Goal: Check status

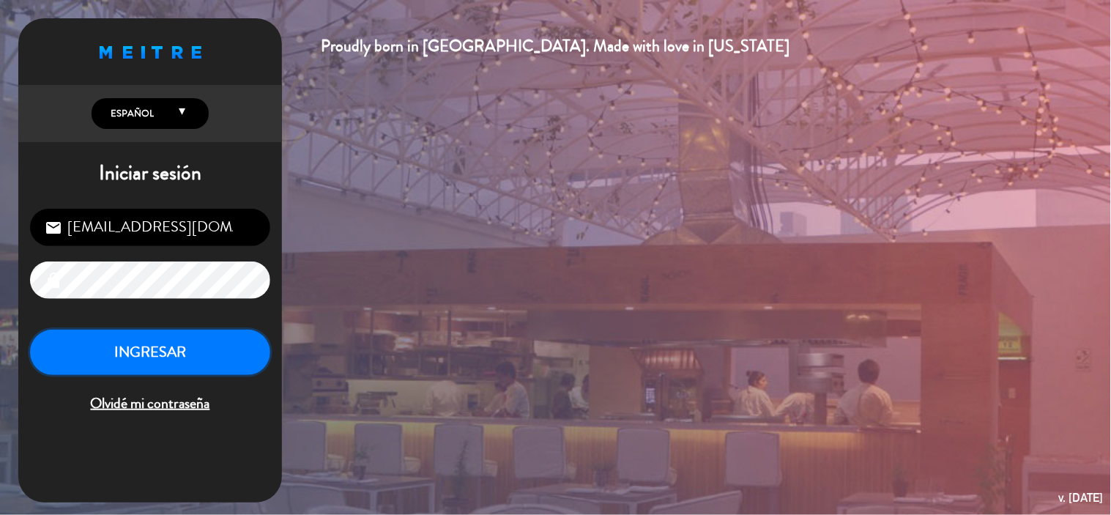
click at [165, 332] on button "INGRESAR" at bounding box center [150, 352] width 240 height 46
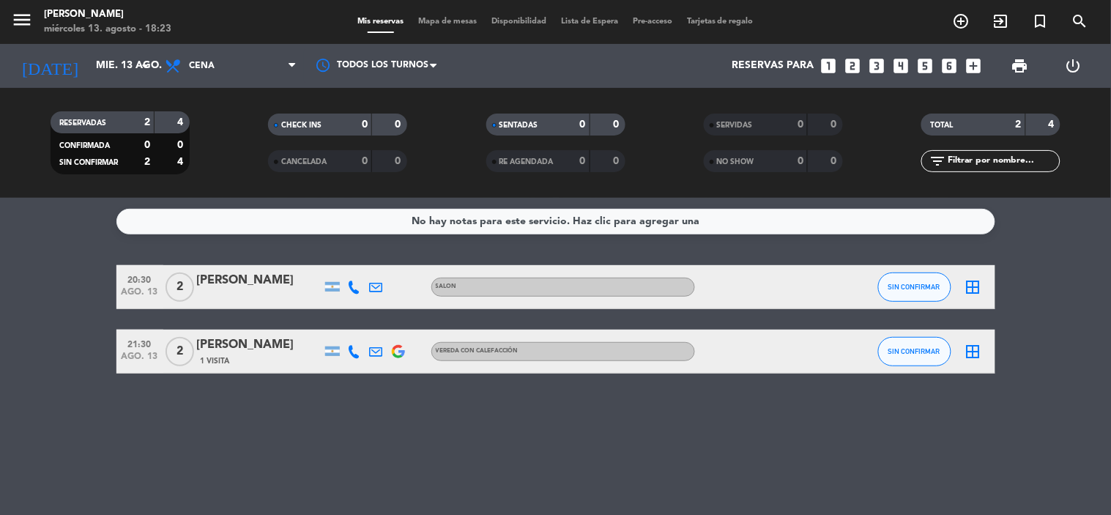
click at [654, 439] on div "No hay notas para este servicio. Haz clic para agregar una 20:30 [DATE] 2 [PERS…" at bounding box center [555, 356] width 1111 height 317
click at [414, 322] on div "20:30 [DATE] 2 [PERSON_NAME] SALON SIN CONFIRMAR border_all 21:30 [DATE] 2 Vict…" at bounding box center [555, 319] width 879 height 108
click at [108, 61] on input "mié. 13 ago." at bounding box center [158, 66] width 139 height 26
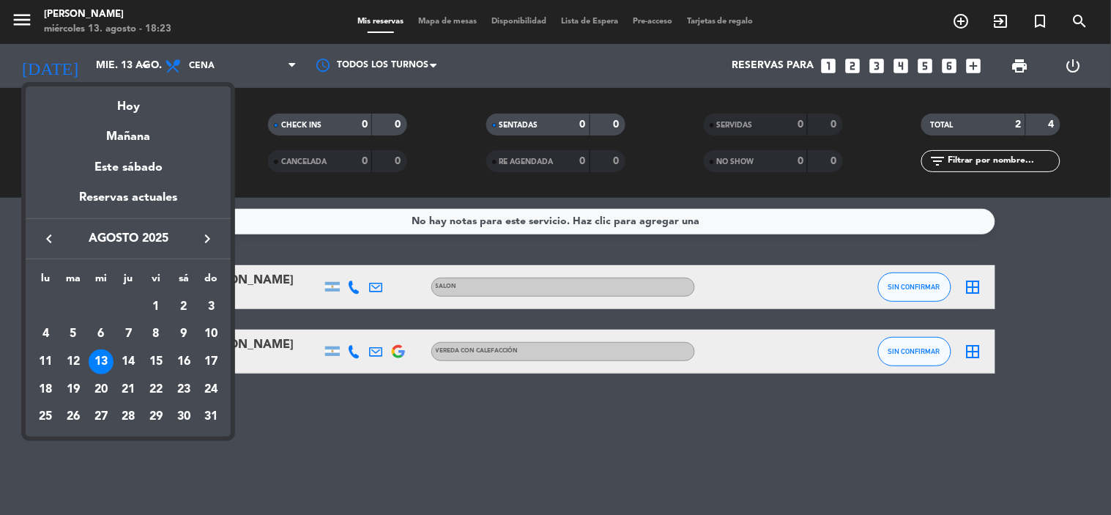
click at [126, 359] on div "14" at bounding box center [128, 361] width 25 height 25
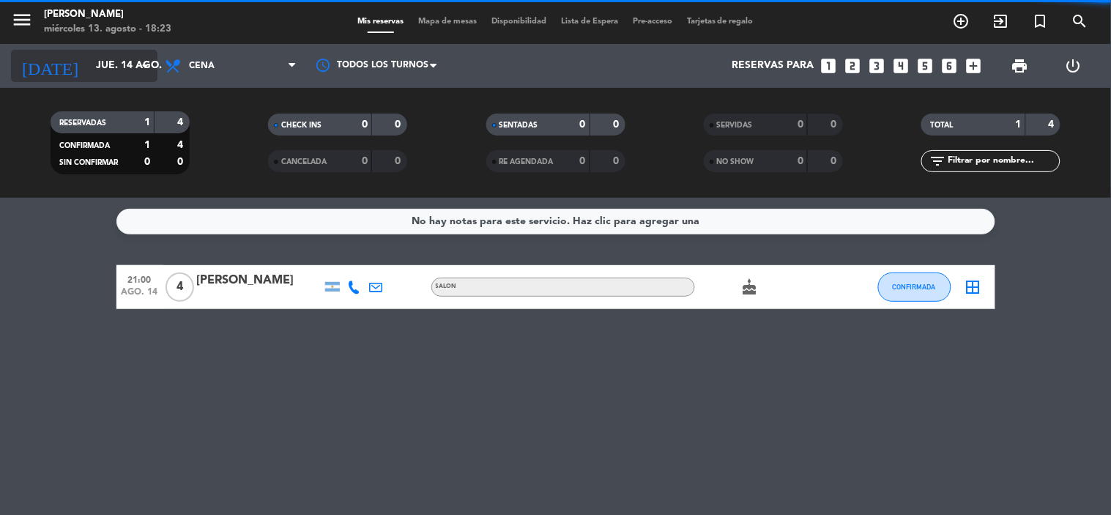
click at [100, 56] on input "jue. 14 ago." at bounding box center [158, 66] width 139 height 26
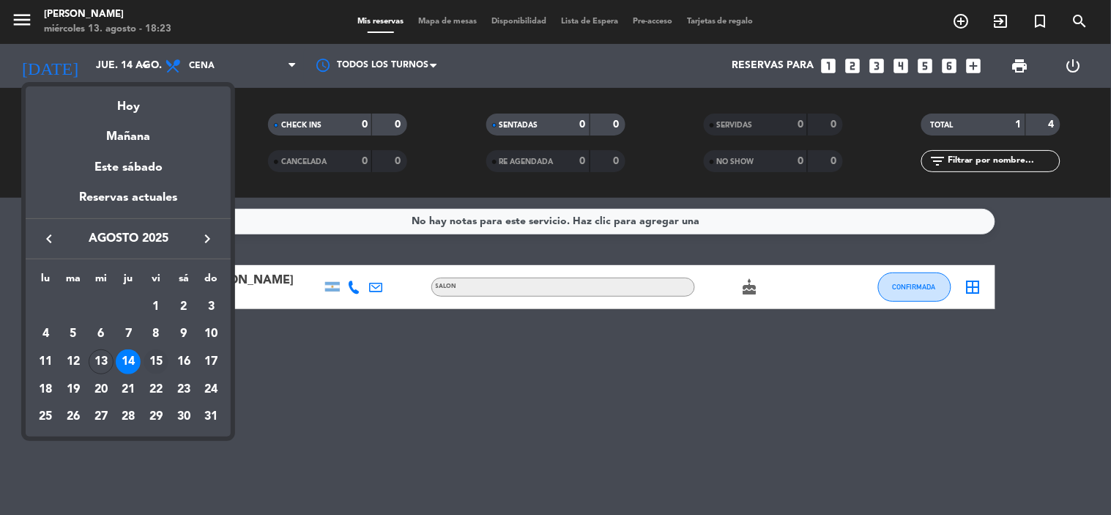
click at [161, 357] on div "15" at bounding box center [155, 361] width 25 height 25
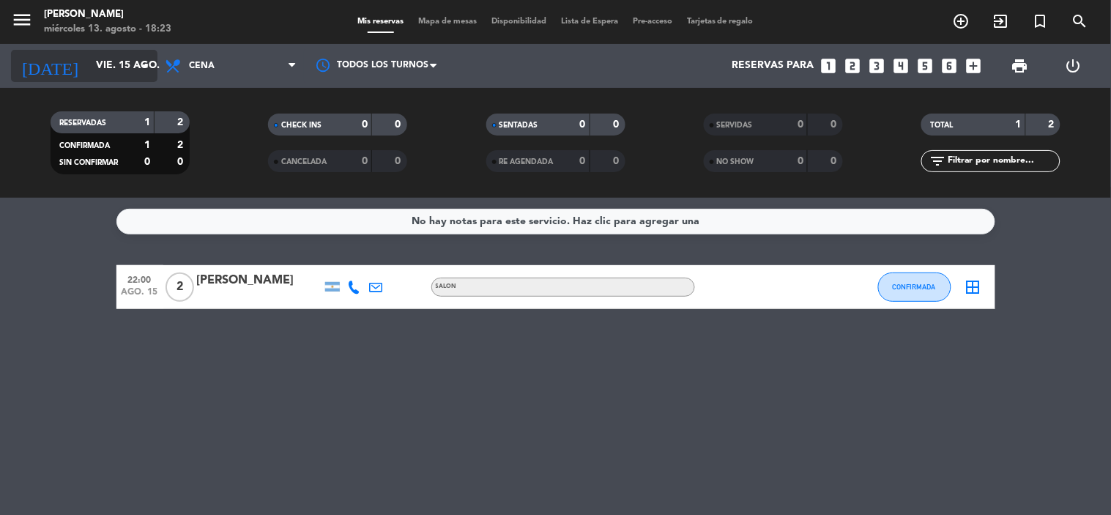
click at [108, 60] on input "vie. 15 ago." at bounding box center [158, 66] width 139 height 26
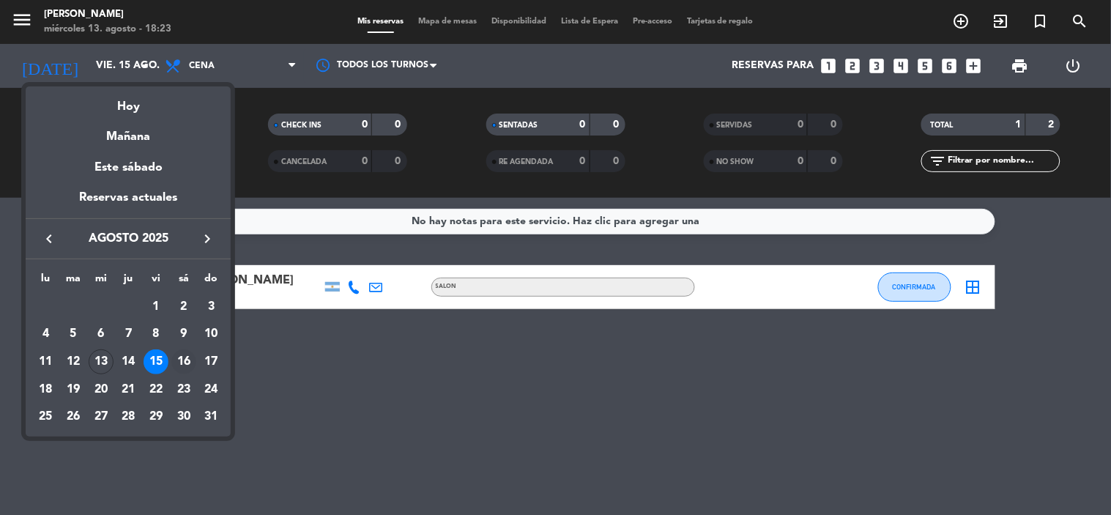
click at [179, 357] on div "16" at bounding box center [183, 361] width 25 height 25
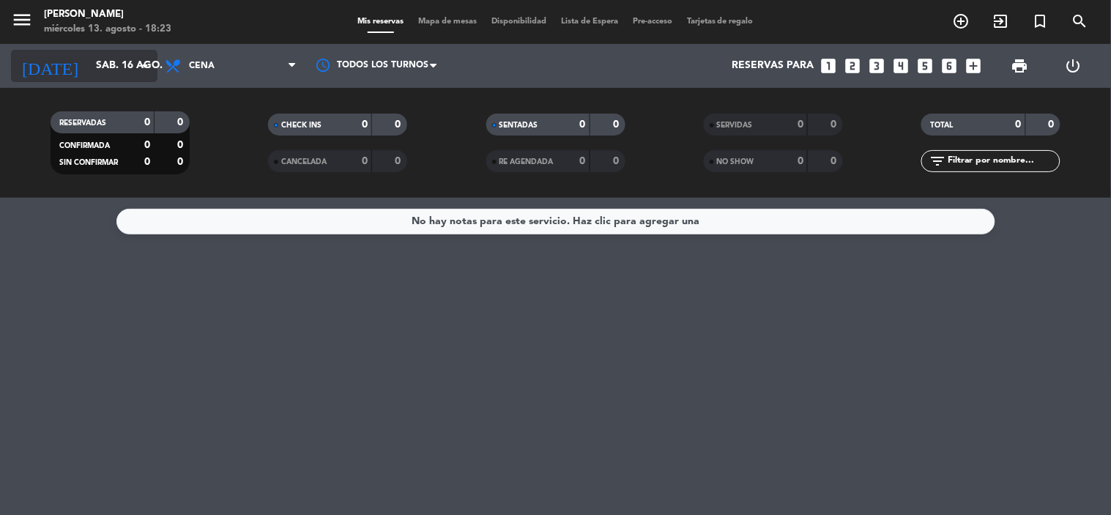
click at [103, 71] on input "sáb. 16 ago." at bounding box center [158, 66] width 139 height 26
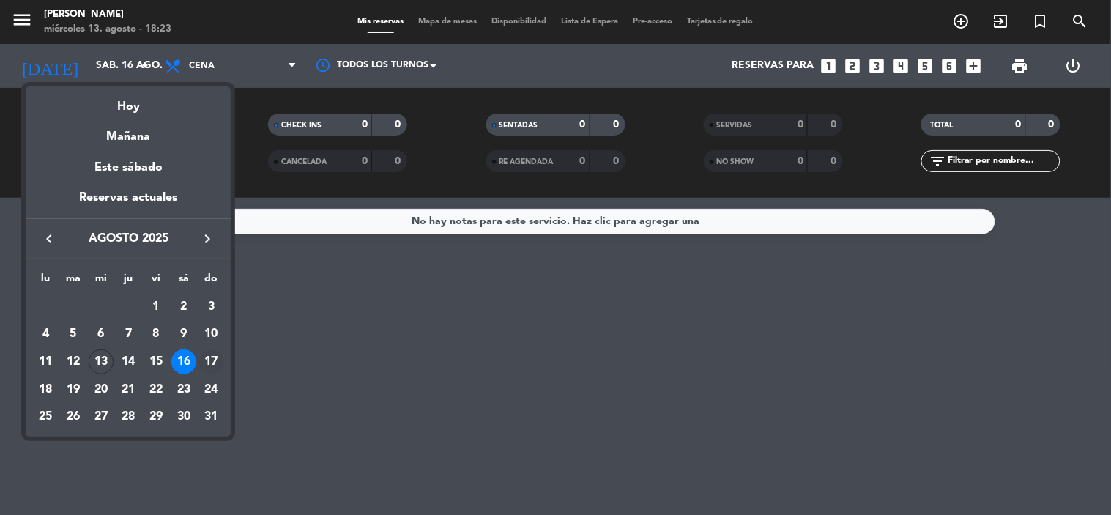
click at [213, 357] on div "17" at bounding box center [211, 361] width 25 height 25
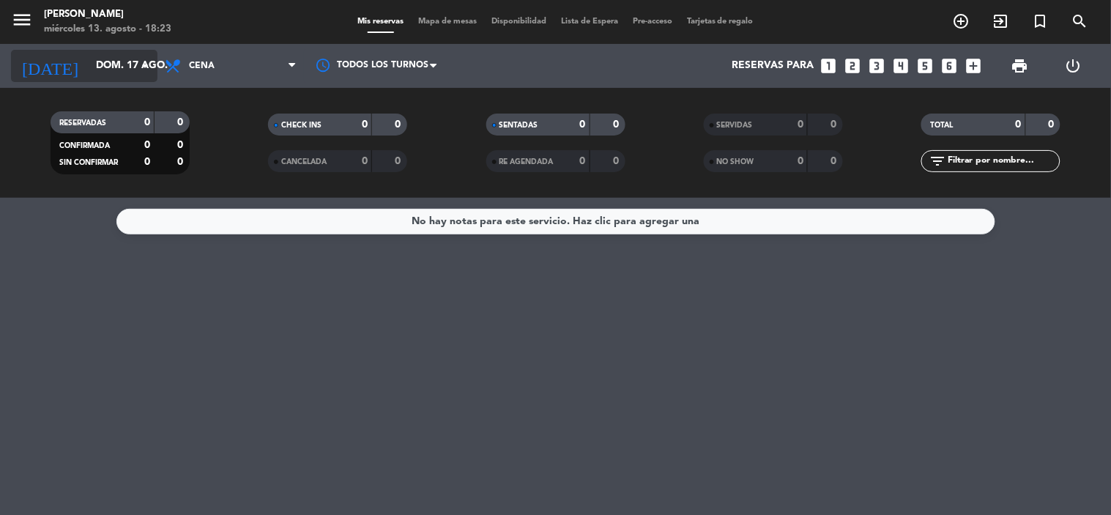
click at [102, 70] on input "dom. 17 ago." at bounding box center [158, 66] width 139 height 26
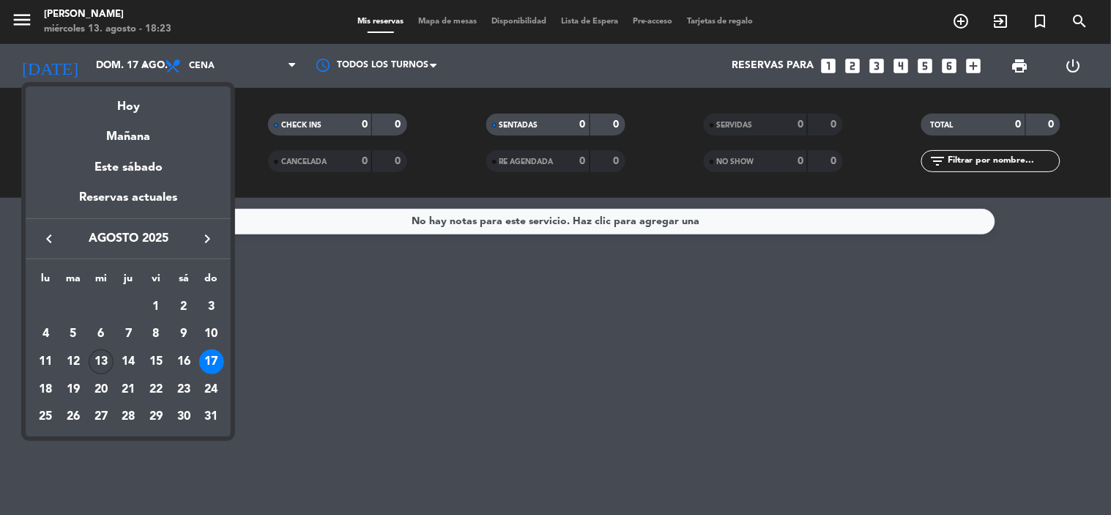
click at [103, 362] on div "13" at bounding box center [101, 361] width 25 height 25
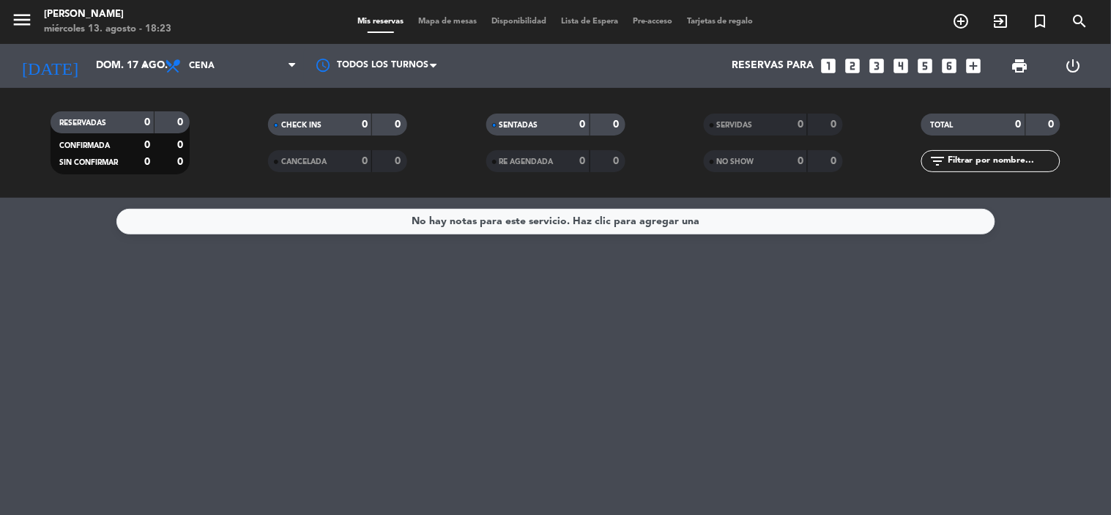
type input "mié. 13 ago."
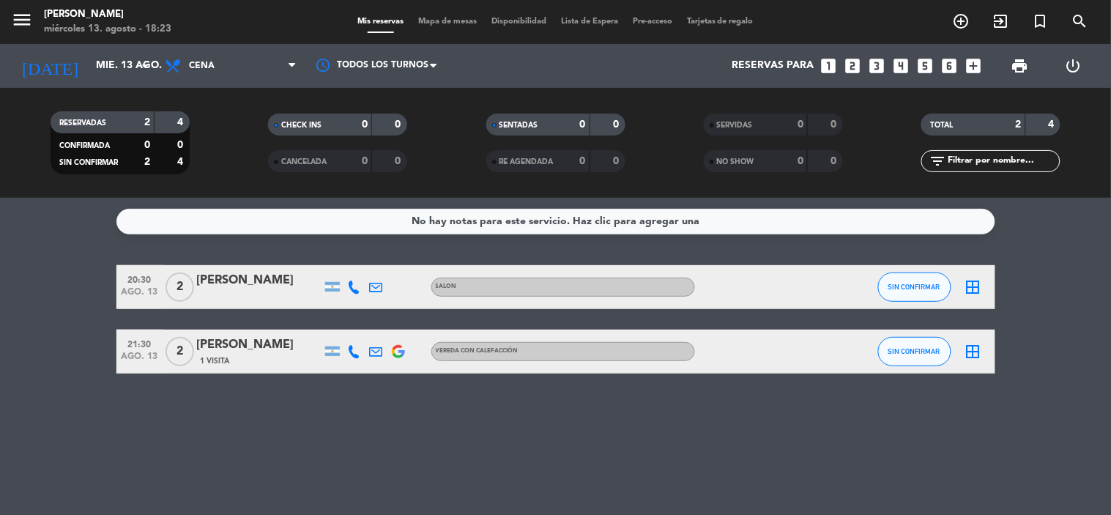
click at [1031, 272] on bookings-row "20:30 [DATE] 2 [PERSON_NAME] SALON SIN CONFIRMAR border_all 21:30 [DATE] 2 Vict…" at bounding box center [555, 319] width 1111 height 108
